Goal: Task Accomplishment & Management: Use online tool/utility

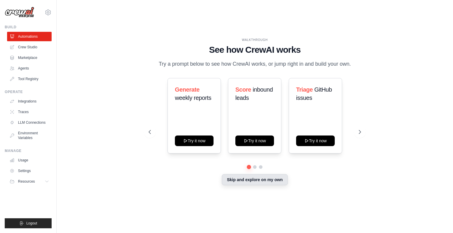
click at [233, 184] on button "Skip and explore on my own" at bounding box center [255, 179] width 66 height 11
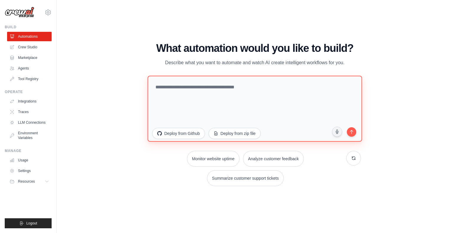
click at [242, 93] on textarea at bounding box center [255, 109] width 215 height 66
paste textarea "**********"
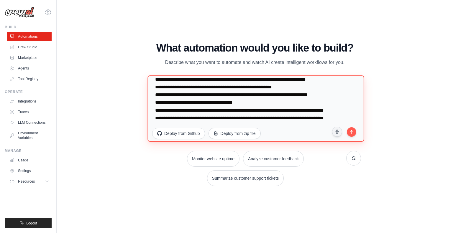
scroll to position [706, 0]
type textarea "**********"
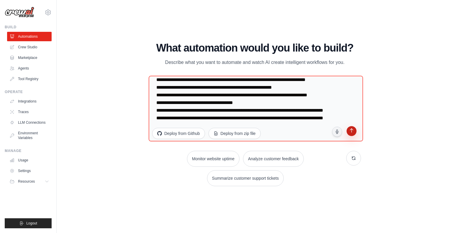
click at [352, 135] on button "submit" at bounding box center [351, 132] width 11 height 11
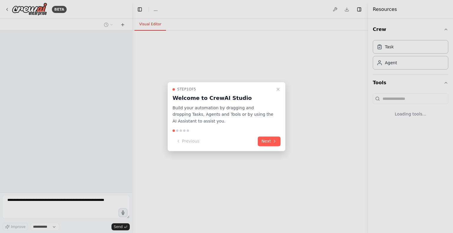
select select "****"
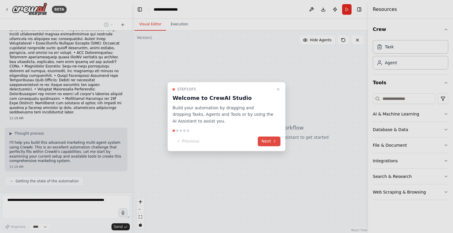
scroll to position [278, 0]
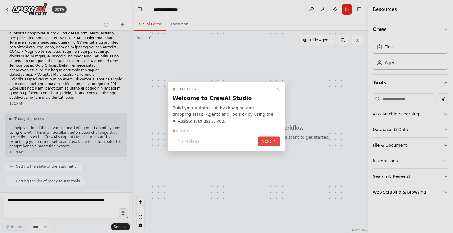
click at [260, 141] on button "Next" at bounding box center [269, 142] width 23 height 10
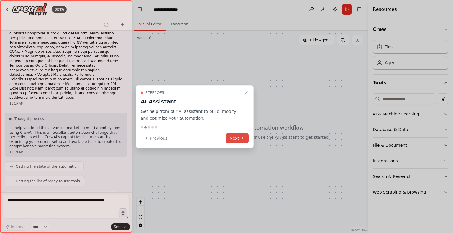
click at [240, 136] on button "Next" at bounding box center [237, 138] width 23 height 10
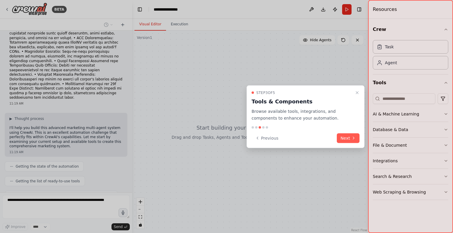
scroll to position [293, 0]
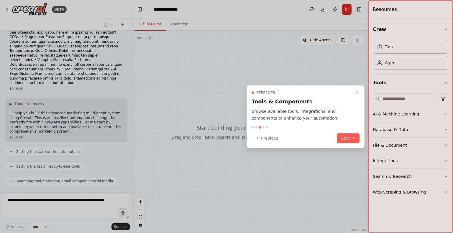
click at [347, 133] on div "Step 3 of 5 Tools & Components Browse available tools, integrations, and compon…" at bounding box center [306, 117] width 118 height 63
click at [344, 141] on button "Next" at bounding box center [348, 138] width 23 height 10
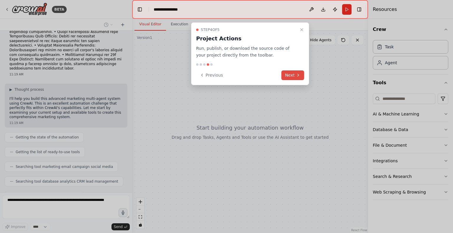
click at [289, 74] on button "Next" at bounding box center [293, 76] width 23 height 10
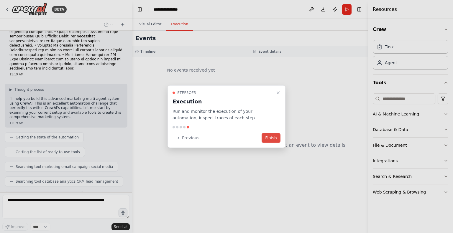
click at [274, 136] on button "Finish" at bounding box center [271, 138] width 19 height 10
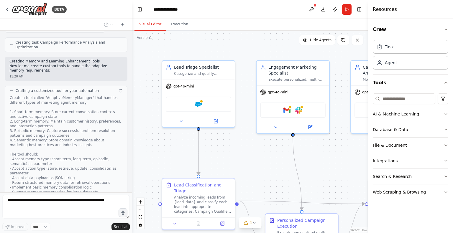
scroll to position [672, 0]
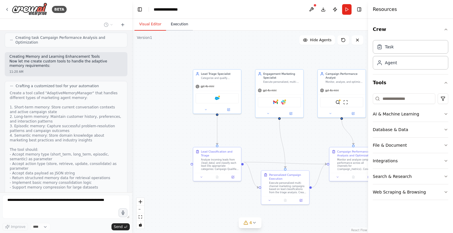
click at [176, 24] on button "Execution" at bounding box center [179, 24] width 27 height 12
click at [151, 25] on button "Visual Editor" at bounding box center [151, 24] width 32 height 12
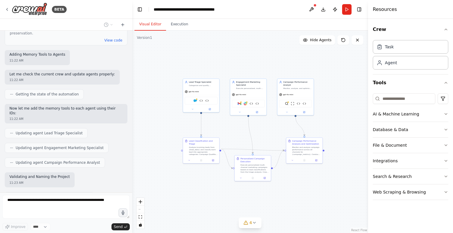
scroll to position [1017, 0]
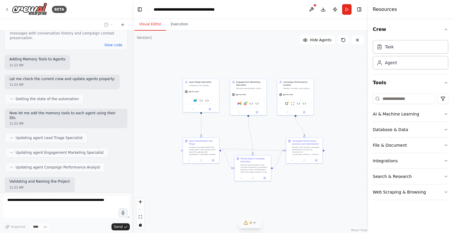
click at [256, 225] on icon at bounding box center [254, 223] width 5 height 5
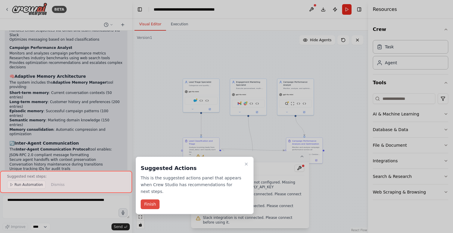
click at [153, 200] on button "Finish" at bounding box center [150, 205] width 19 height 10
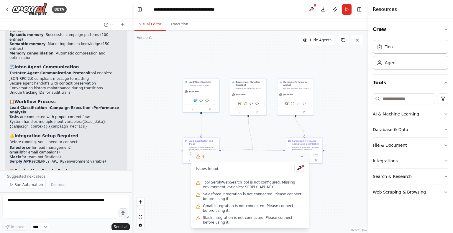
scroll to position [1365, 0]
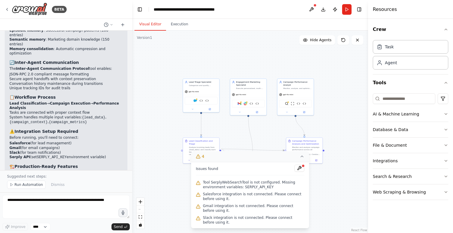
click at [365, 130] on div "BETA • Architecture Decision Records (ADRs) documenting key design choices • AP…" at bounding box center [226, 116] width 453 height 233
click at [193, 98] on div "Salesforce Adaptive Memory Manager Inter Agent Communication Protocol" at bounding box center [201, 101] width 33 height 8
click at [196, 103] on div "Salesforce Adaptive Memory Manager Inter Agent Communication Protocol" at bounding box center [201, 101] width 33 height 8
click at [208, 108] on button at bounding box center [210, 109] width 17 height 4
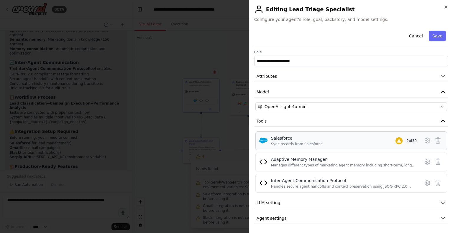
click at [413, 143] on span "2 of 39" at bounding box center [412, 141] width 14 height 6
click at [409, 141] on span "2 of 39" at bounding box center [412, 141] width 14 height 6
click at [348, 112] on div "**********" at bounding box center [351, 126] width 194 height 196
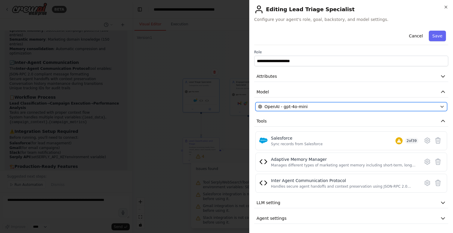
click at [342, 106] on div "OpenAI - gpt-4o-mini" at bounding box center [347, 107] width 179 height 6
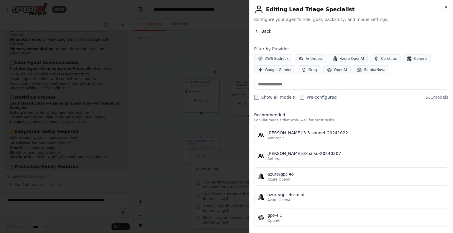
click at [262, 34] on span "Back" at bounding box center [267, 31] width 10 height 6
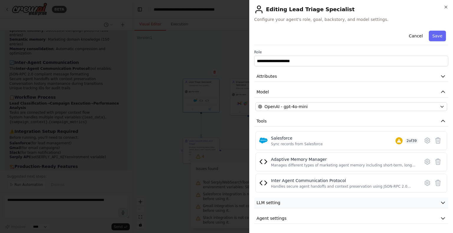
click at [301, 201] on button "LLM setting" at bounding box center [351, 203] width 194 height 11
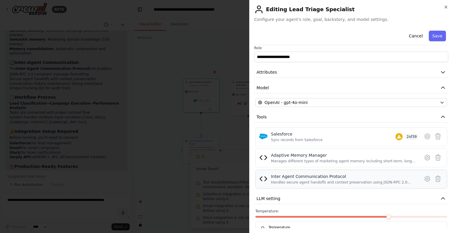
scroll to position [0, 0]
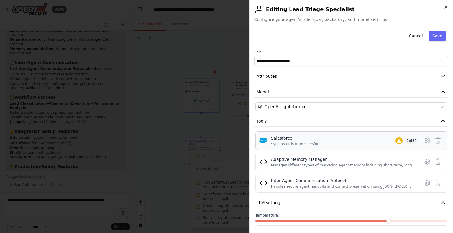
click at [294, 138] on div "Salesforce" at bounding box center [297, 138] width 52 height 6
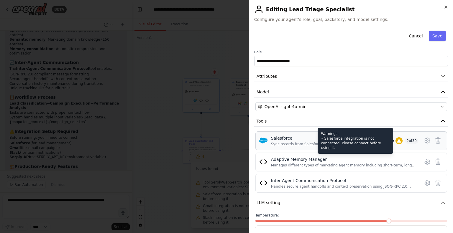
click at [397, 139] on icon at bounding box center [399, 141] width 5 height 5
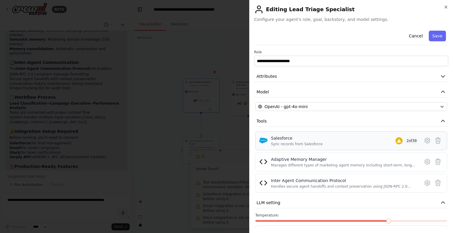
click at [405, 142] on span "2 of 39" at bounding box center [412, 141] width 14 height 6
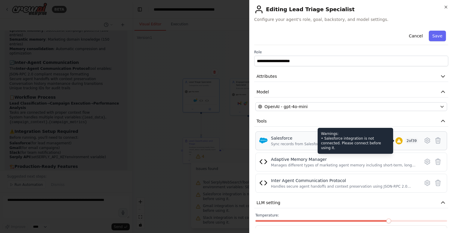
click at [397, 142] on icon at bounding box center [399, 141] width 4 height 4
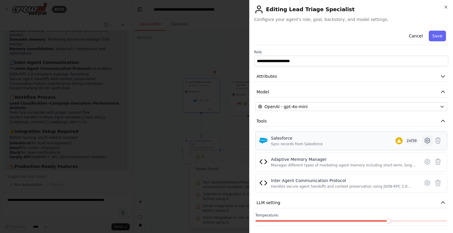
click at [423, 144] on button at bounding box center [427, 140] width 11 height 11
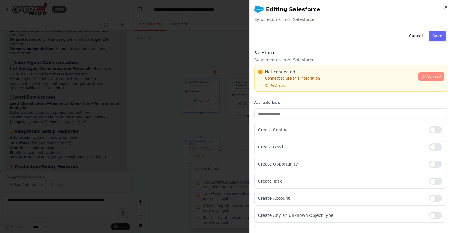
click at [422, 78] on icon at bounding box center [424, 77] width 4 height 4
click at [422, 79] on icon at bounding box center [424, 77] width 4 height 4
click at [422, 79] on button "Connect" at bounding box center [432, 77] width 26 height 8
drag, startPoint x: 422, startPoint y: 79, endPoint x: 429, endPoint y: 90, distance: 12.9
click at [422, 79] on button "Connect" at bounding box center [432, 77] width 26 height 8
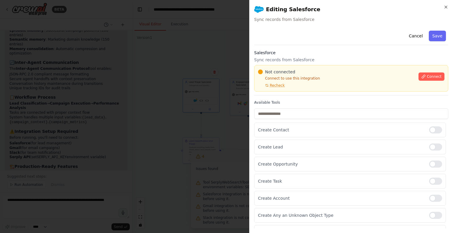
click at [422, 71] on div "Connect" at bounding box center [432, 75] width 26 height 12
click at [270, 86] on span "Recheck" at bounding box center [277, 85] width 15 height 5
click at [434, 79] on button "Connect" at bounding box center [432, 77] width 26 height 8
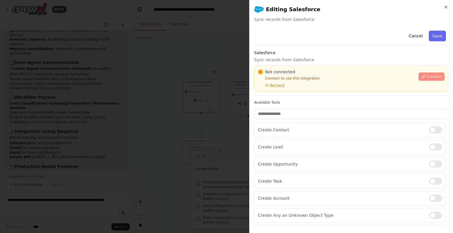
click at [434, 79] on button "Connect" at bounding box center [432, 77] width 26 height 8
click at [433, 78] on span "Connect" at bounding box center [434, 76] width 15 height 5
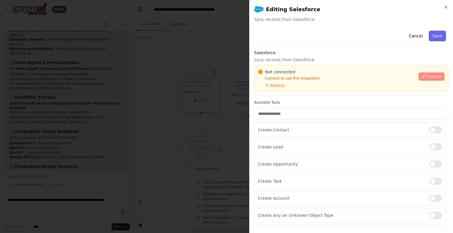
click at [433, 78] on span "Connect" at bounding box center [434, 76] width 15 height 5
click at [292, 68] on div "Not connected Connect to use this integration Recheck Connect" at bounding box center [351, 78] width 194 height 27
click at [295, 67] on div "Not connected Connect to use this integration Recheck Connect" at bounding box center [351, 78] width 194 height 27
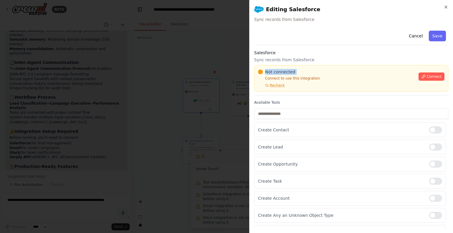
click at [295, 67] on div "Not connected Connect to use this integration Recheck Connect" at bounding box center [351, 78] width 194 height 27
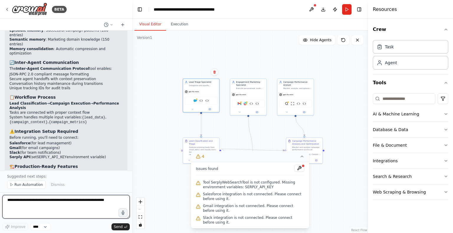
click at [79, 204] on textarea at bounding box center [66, 207] width 128 height 24
type textarea "***"
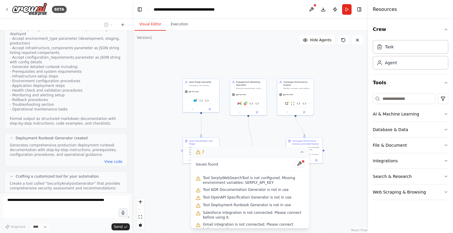
scroll to position [2060, 0]
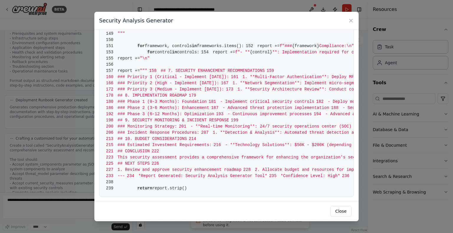
scroll to position [2200, 0]
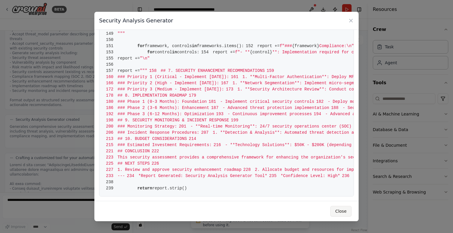
click at [344, 207] on button "Close" at bounding box center [341, 211] width 21 height 11
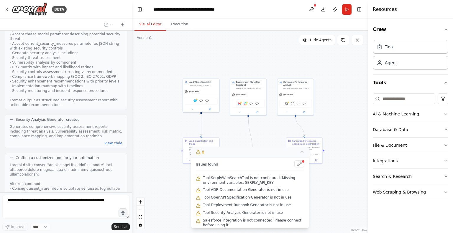
click at [442, 112] on button "AI & Machine Learning" at bounding box center [411, 114] width 76 height 15
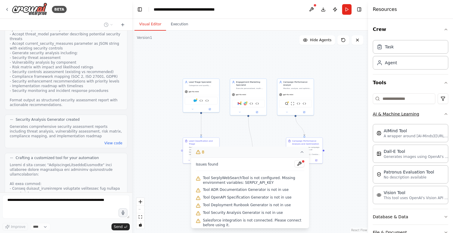
click at [444, 112] on icon "button" at bounding box center [446, 114] width 5 height 5
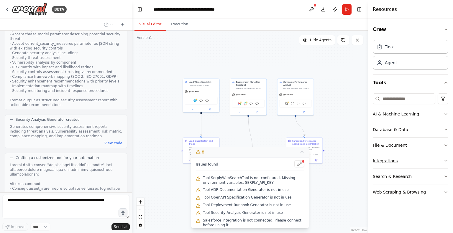
click at [443, 156] on button "Integrations" at bounding box center [411, 160] width 76 height 15
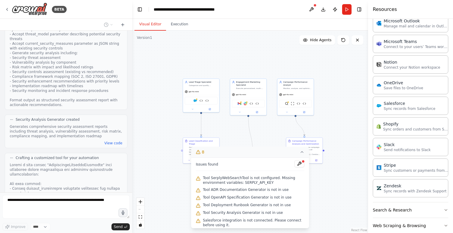
scroll to position [412, 0]
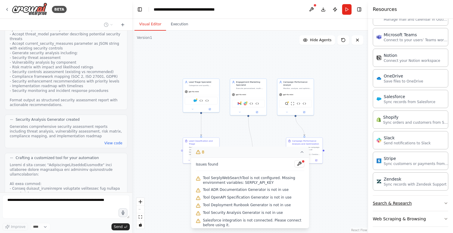
click at [398, 204] on button "Search & Research" at bounding box center [411, 203] width 76 height 15
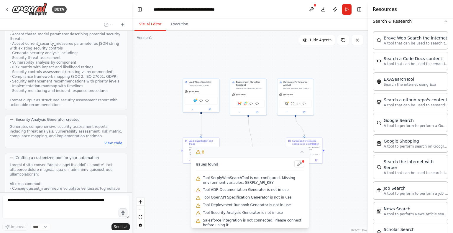
scroll to position [618, 0]
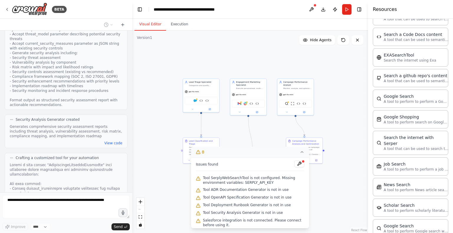
click at [326, 161] on div ".deletable-edge-delete-btn { width: 20px; height: 20px; border: 0px solid #ffff…" at bounding box center [250, 132] width 236 height 203
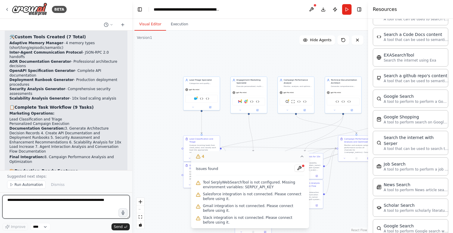
scroll to position [3018, 0]
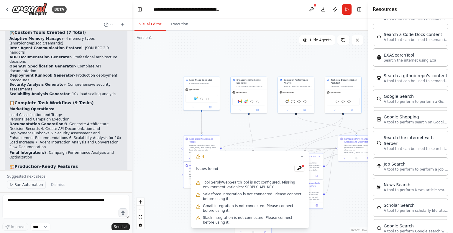
click at [28, 187] on span "Run Automation" at bounding box center [28, 185] width 29 height 5
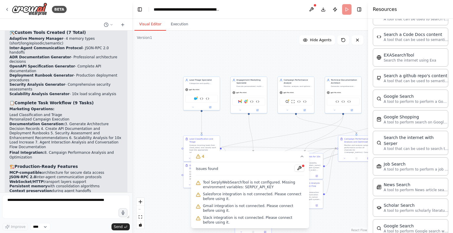
scroll to position [2995, 0]
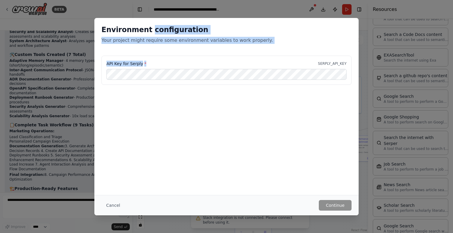
drag, startPoint x: 147, startPoint y: 30, endPoint x: 183, endPoint y: 57, distance: 44.9
click at [187, 60] on div "Environment configuration Your project might require some environment variables…" at bounding box center [226, 66] width 264 height 97
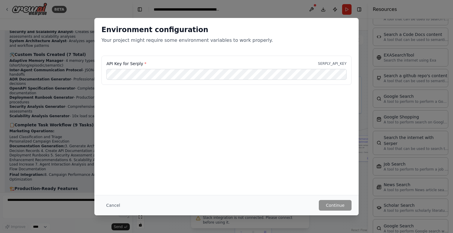
click at [177, 68] on div "API Key for Serply * SERPLY_API_KEY" at bounding box center [227, 71] width 250 height 30
click at [111, 209] on button "Cancel" at bounding box center [113, 205] width 23 height 11
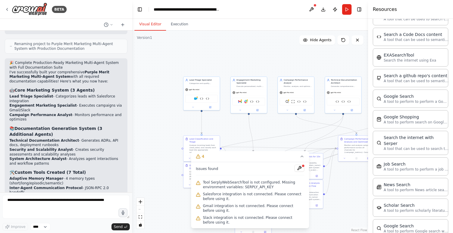
scroll to position [2789, 0]
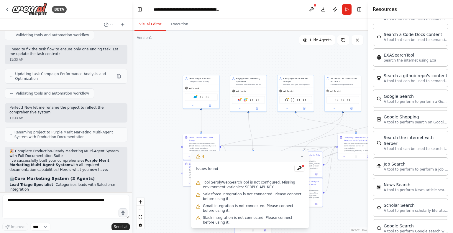
click at [301, 159] on icon at bounding box center [302, 156] width 5 height 5
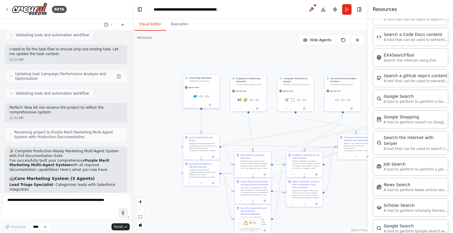
click at [202, 86] on div "gpt-4o-mini" at bounding box center [201, 87] width 36 height 6
click at [190, 82] on div "Categorize and qualify incoming marketing leads with high accuracy, classifying…" at bounding box center [203, 81] width 29 height 2
click at [193, 105] on icon at bounding box center [193, 105] width 2 height 2
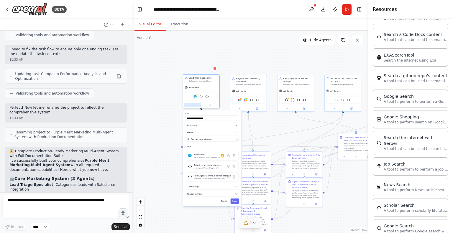
click at [193, 105] on icon at bounding box center [192, 105] width 1 height 1
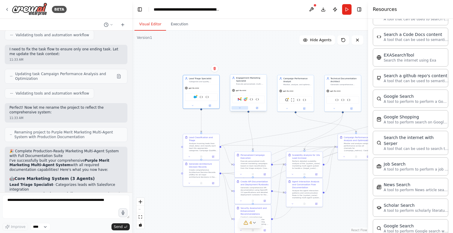
click at [242, 108] on button at bounding box center [240, 108] width 17 height 4
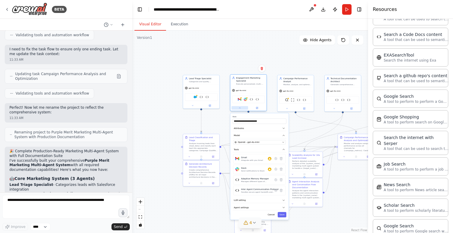
click at [242, 108] on button at bounding box center [240, 108] width 17 height 4
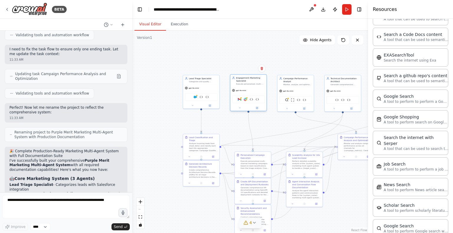
click at [241, 103] on div "[PERSON_NAME] Adaptive Memory Manager Inter Agent Communication Protocol" at bounding box center [248, 100] width 33 height 8
click at [241, 110] on div at bounding box center [249, 108] width 36 height 6
click at [241, 107] on icon at bounding box center [240, 108] width 2 height 2
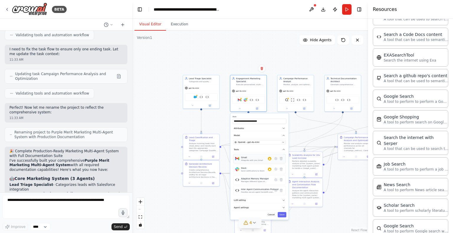
click at [271, 162] on div "Gmail Integrate with you Gmail" at bounding box center [259, 158] width 53 height 9
click at [271, 161] on div "Gmail Integrate with you Gmail" at bounding box center [259, 158] width 53 height 9
click at [270, 161] on div "Gmail Integrate with you Gmail" at bounding box center [256, 159] width 30 height 6
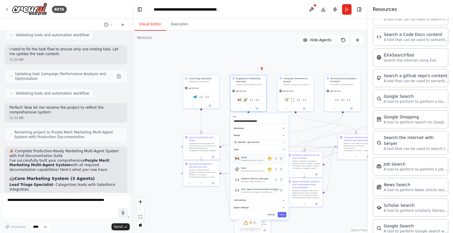
click at [270, 161] on div "Gmail Integrate with you Gmail" at bounding box center [256, 159] width 30 height 6
click at [277, 159] on icon at bounding box center [276, 159] width 3 height 3
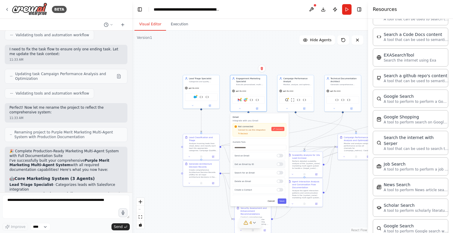
click at [281, 165] on div "Get an Email by ID" at bounding box center [259, 164] width 53 height 7
click at [281, 166] on div "Get an Email by ID" at bounding box center [259, 164] width 53 height 7
click at [277, 131] on div "Not connected Connect to use this integration Recheck Connect" at bounding box center [260, 129] width 50 height 9
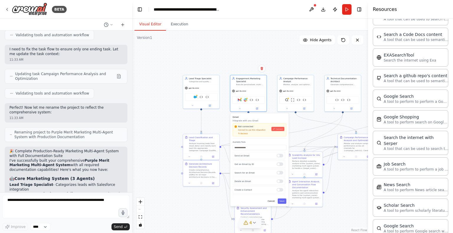
click at [244, 135] on div "Not connected Connect to use this integration Recheck Connect" at bounding box center [260, 129] width 54 height 13
drag, startPoint x: 244, startPoint y: 134, endPoint x: 255, endPoint y: 141, distance: 13.3
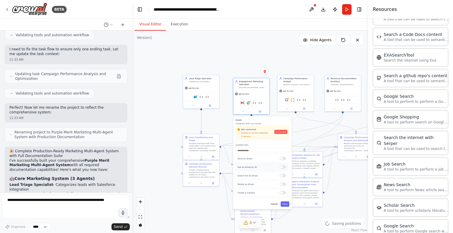
click at [280, 167] on div at bounding box center [283, 168] width 6 height 4
click at [281, 177] on div "Search for an Email" at bounding box center [262, 175] width 53 height 7
click at [282, 177] on div at bounding box center [283, 176] width 6 height 4
click at [285, 177] on div "Search for an Email" at bounding box center [265, 175] width 53 height 7
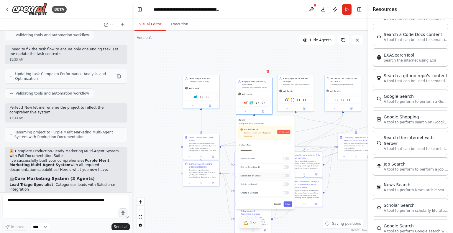
click at [285, 174] on div at bounding box center [286, 176] width 6 height 4
click at [285, 186] on div "Delete an Email" at bounding box center [265, 184] width 53 height 7
click at [285, 185] on div at bounding box center [286, 185] width 6 height 4
click at [283, 195] on div "Create a Contact" at bounding box center [265, 193] width 53 height 7
click at [285, 195] on div "Create a Contact" at bounding box center [265, 193] width 53 height 7
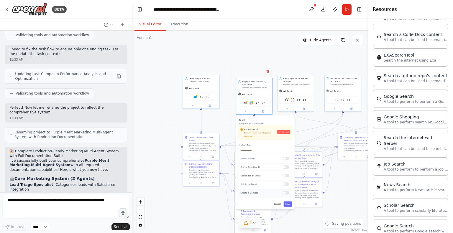
click at [286, 192] on div at bounding box center [286, 193] width 6 height 4
click at [288, 204] on button "Save" at bounding box center [288, 204] width 9 height 5
click at [290, 205] on button "Save" at bounding box center [288, 204] width 9 height 5
click at [290, 204] on div "Cancel Saving..." at bounding box center [266, 204] width 54 height 5
